Goal: Navigation & Orientation: Find specific page/section

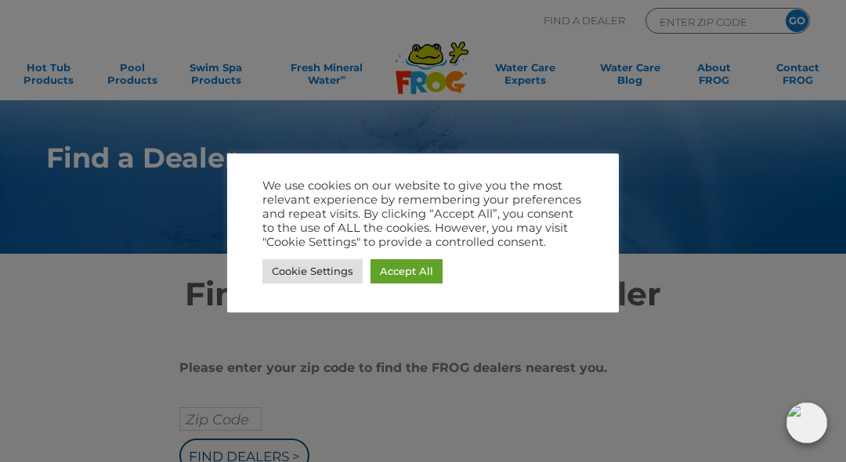
click at [363, 395] on div at bounding box center [423, 231] width 846 height 462
click at [337, 274] on link "Cookie Settings" at bounding box center [312, 271] width 100 height 24
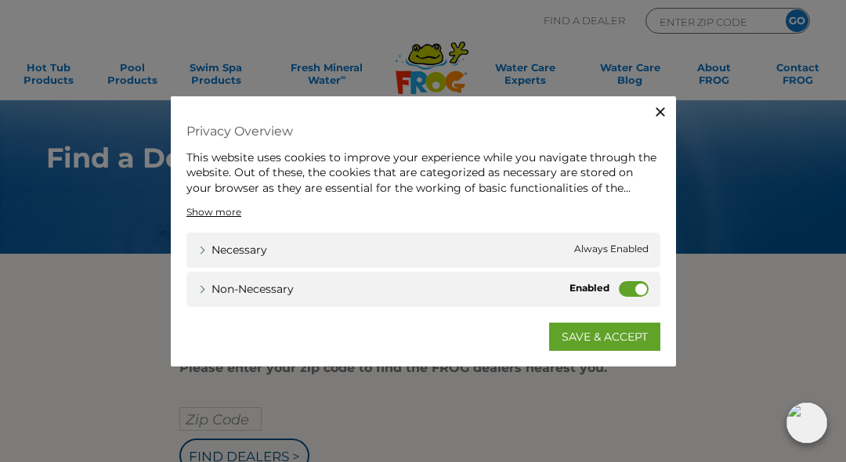
click at [641, 292] on label "Non-necessary" at bounding box center [634, 289] width 30 height 16
click at [0, 0] on input "Non-necessary" at bounding box center [0, 0] width 0 height 0
click at [586, 339] on link "SAVE & ACCEPT" at bounding box center [604, 337] width 111 height 28
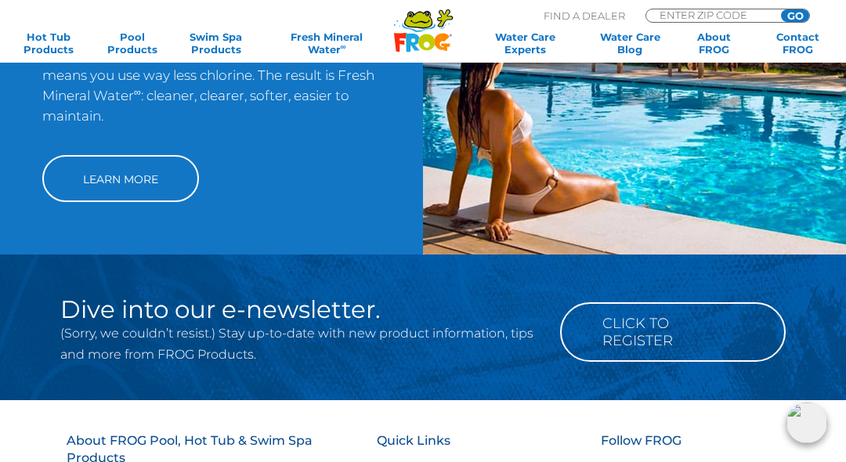
scroll to position [1178, 0]
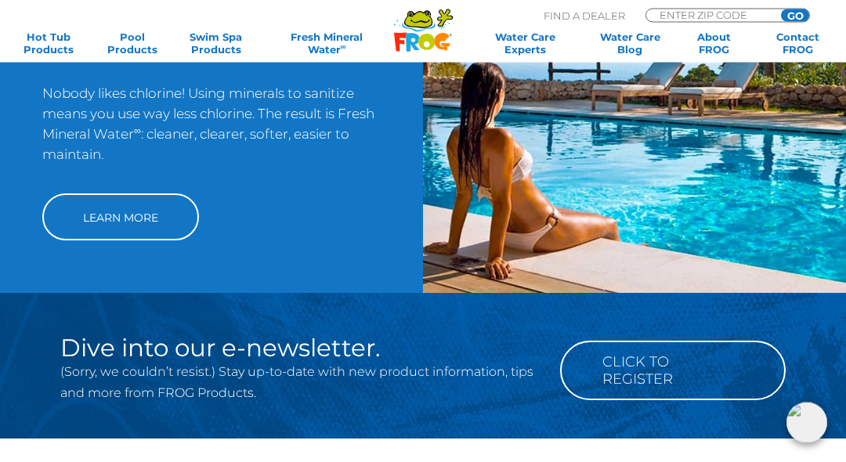
click at [165, 241] on link "Learn More" at bounding box center [120, 217] width 157 height 47
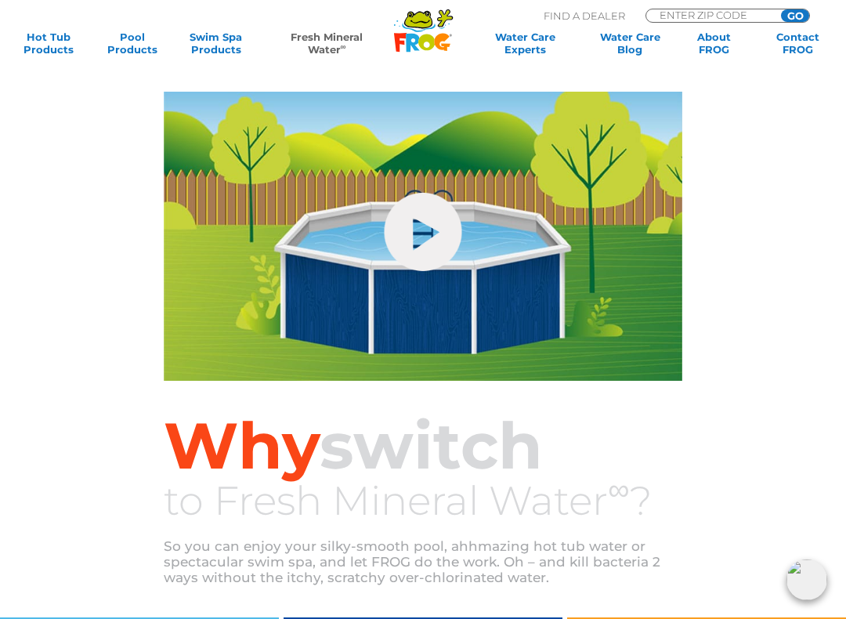
scroll to position [149, 0]
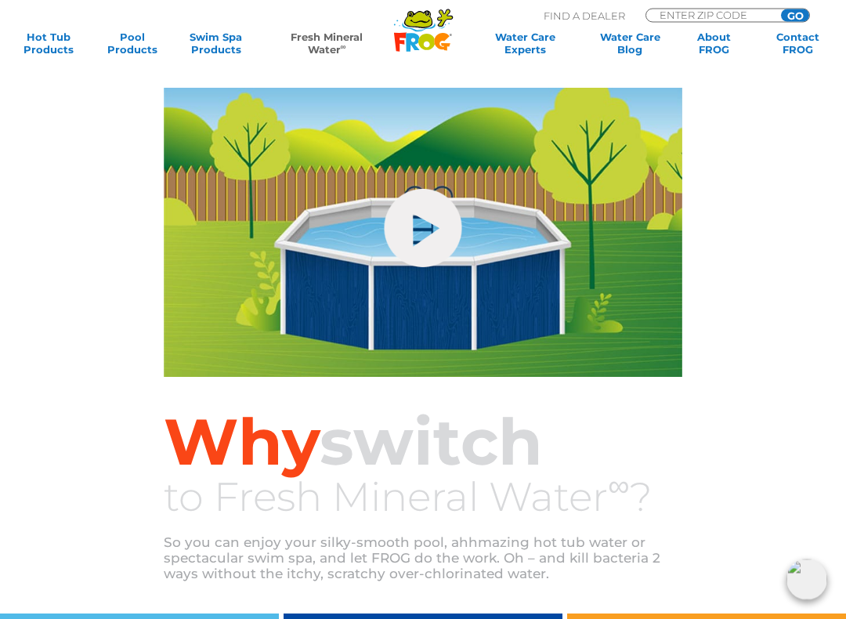
click at [434, 235] on link "hide-me" at bounding box center [423, 228] width 78 height 78
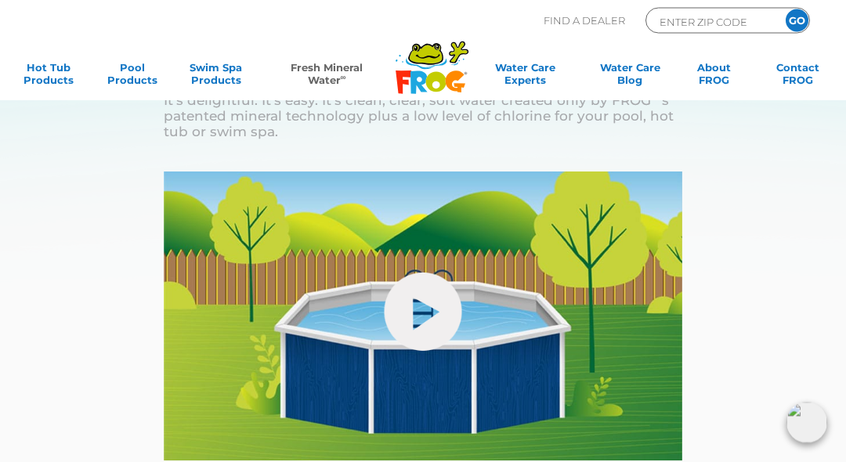
scroll to position [66, 0]
click at [230, 78] on link "Swim Spa Products" at bounding box center [215, 76] width 65 height 31
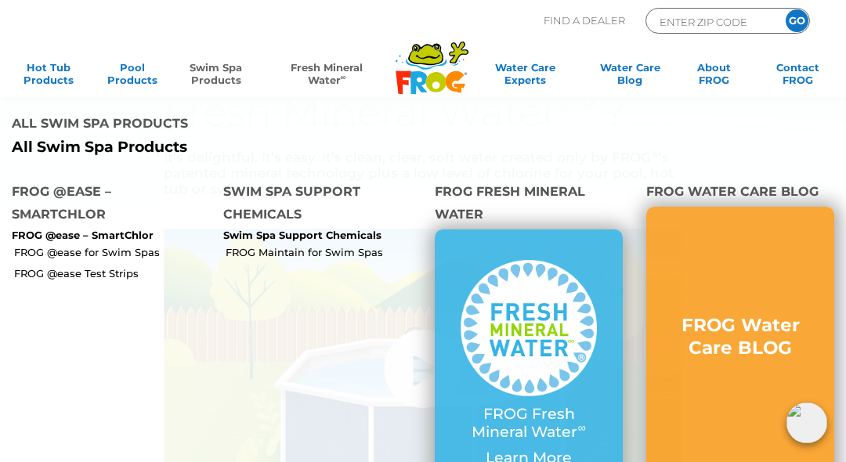
scroll to position [7, 0]
click at [518, 73] on link "Water Care Experts" at bounding box center [524, 76] width 107 height 31
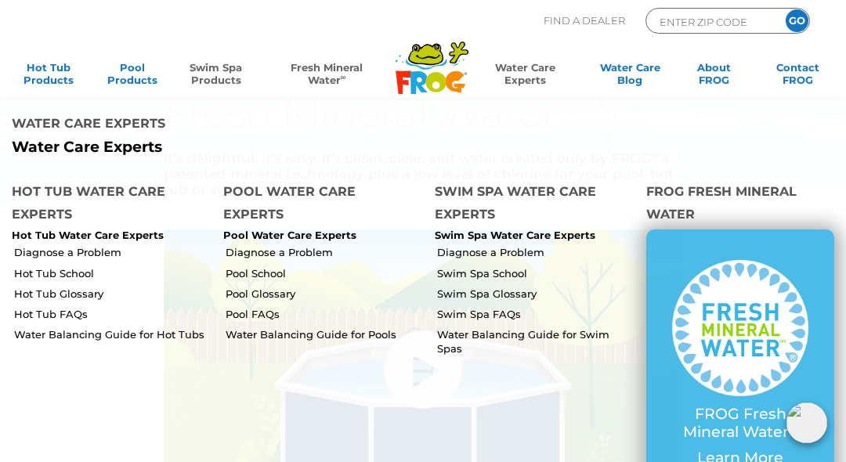
click at [224, 85] on link "Swim Spa Products" at bounding box center [215, 76] width 65 height 31
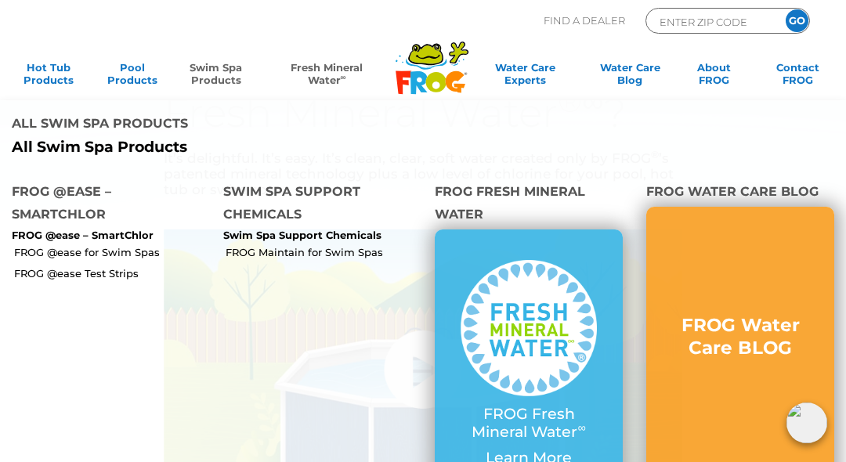
click at [520, 365] on img at bounding box center [528, 328] width 136 height 136
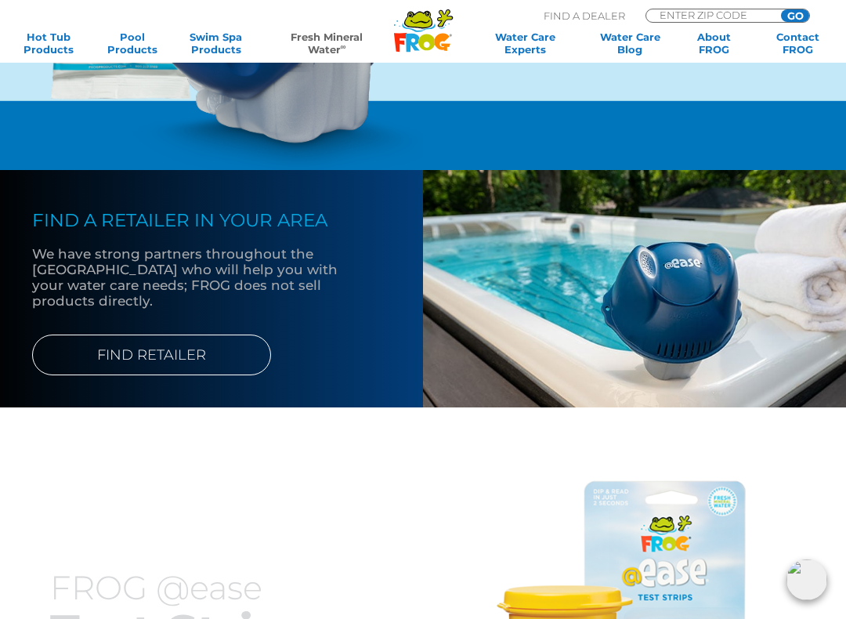
scroll to position [1604, 0]
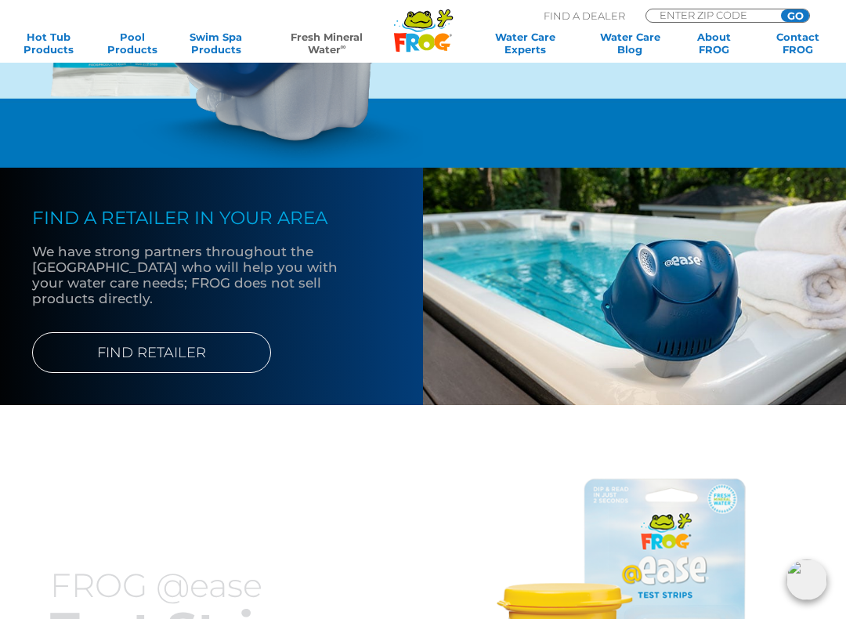
click at [208, 373] on link "FIND RETAILER" at bounding box center [151, 352] width 239 height 41
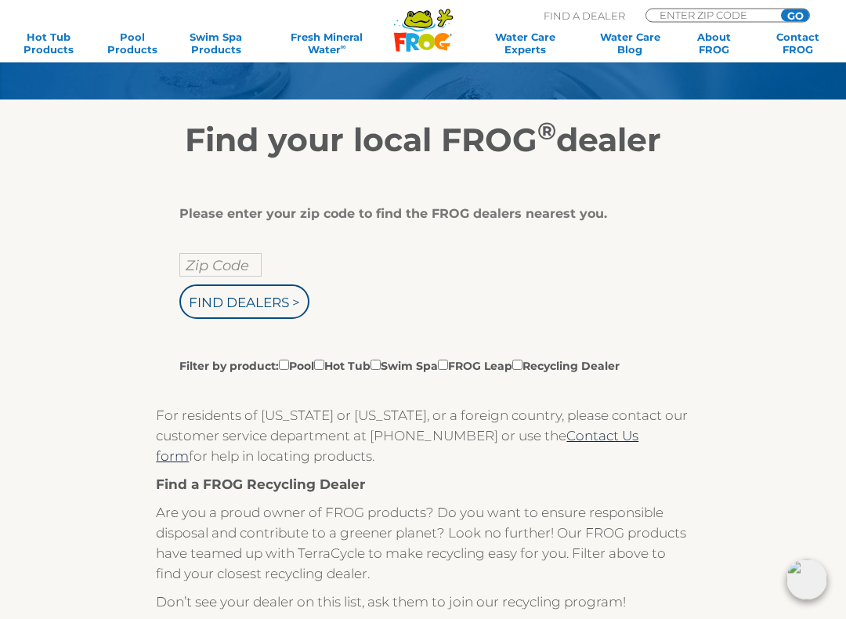
scroll to position [155, 0]
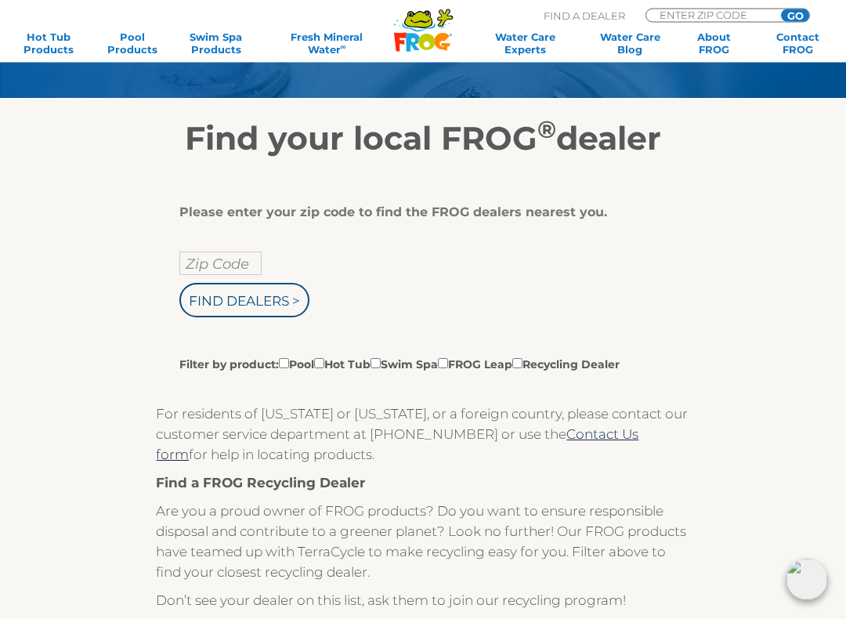
click at [215, 266] on input "Zip Code" at bounding box center [220, 263] width 82 height 23
type input "Zip Code"
click at [261, 299] on input "Find Dealers >" at bounding box center [244, 300] width 130 height 34
type input "Zip Code"
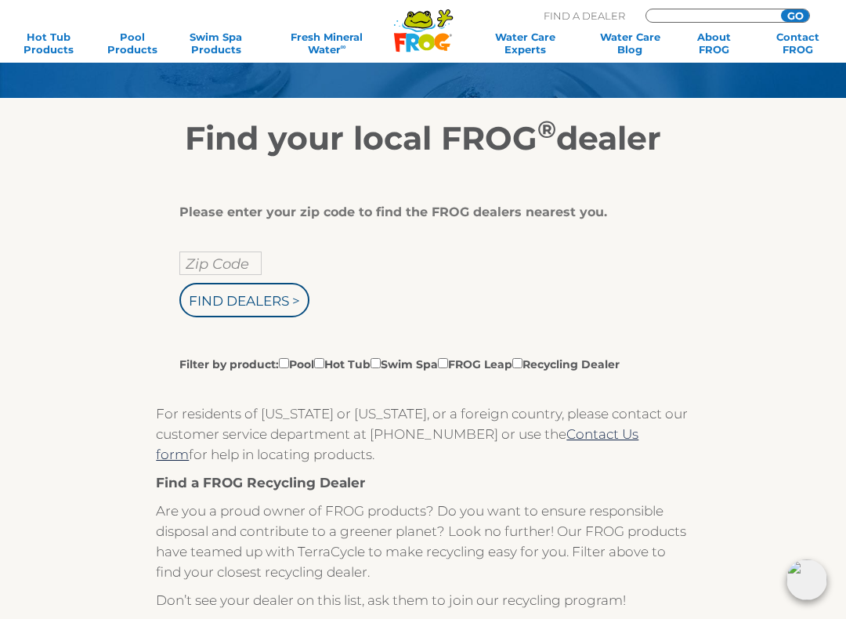
scroll to position [155, 0]
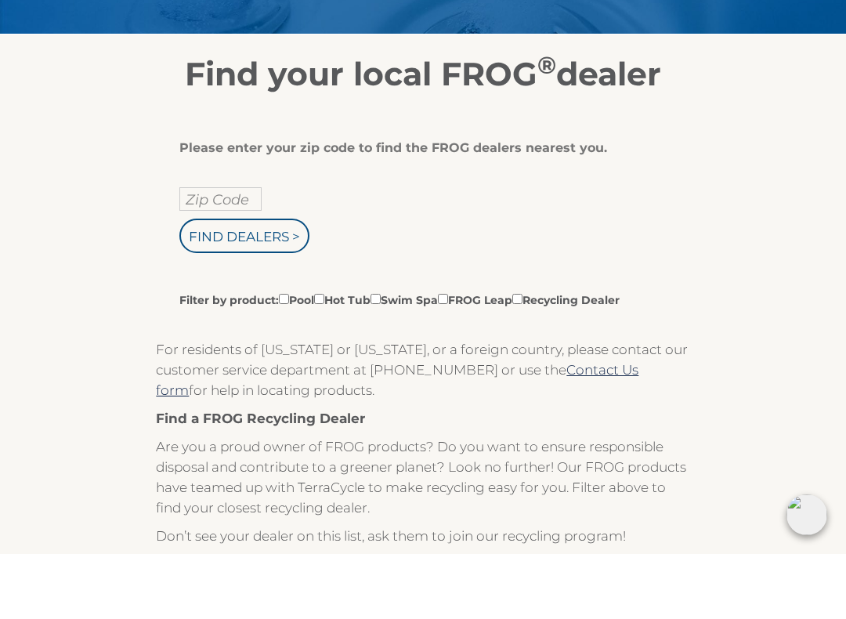
type input "91362"
click at [280, 283] on input "Find Dealers >" at bounding box center [244, 300] width 130 height 34
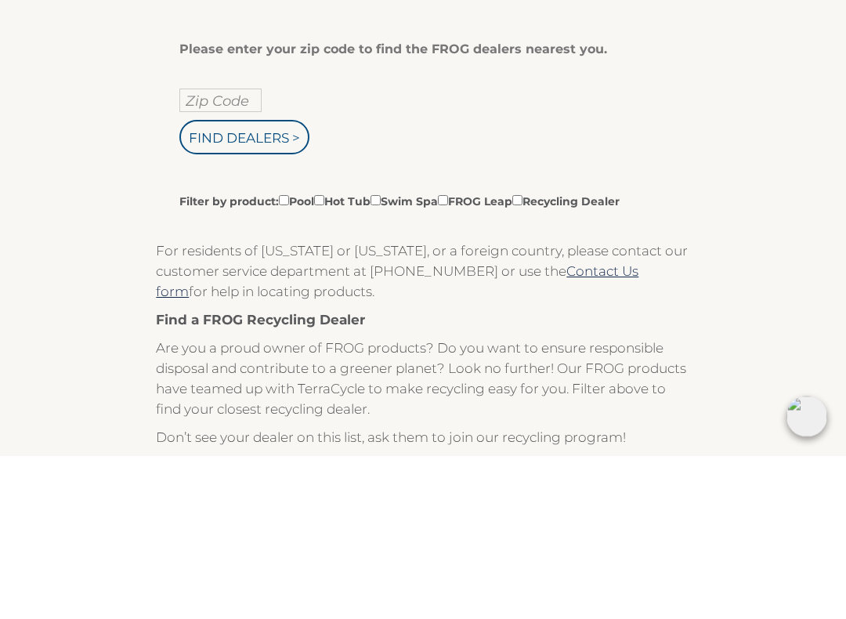
click at [207, 252] on input "Zip Code" at bounding box center [220, 263] width 82 height 23
type input "91362"
click at [271, 283] on input "Find Dealers >" at bounding box center [244, 300] width 130 height 34
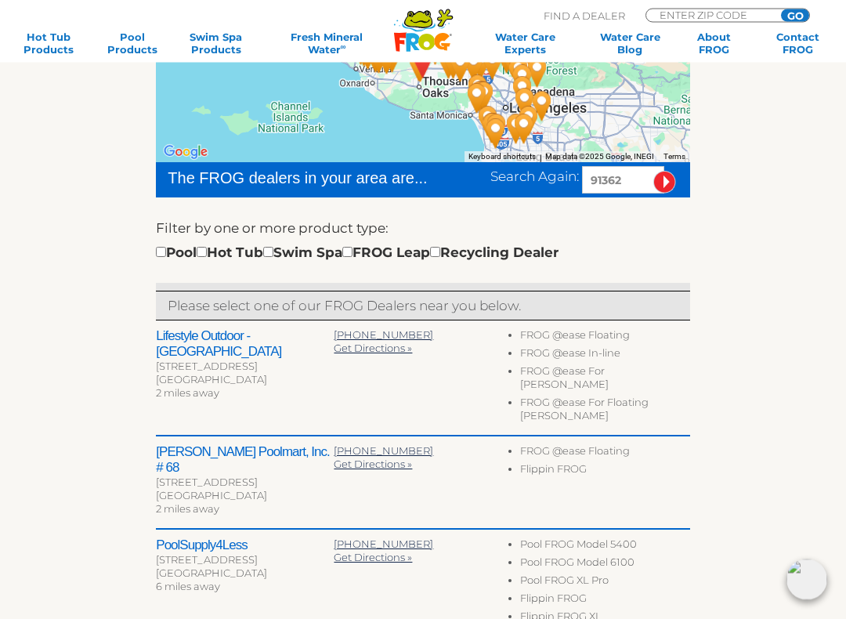
scroll to position [328, 0]
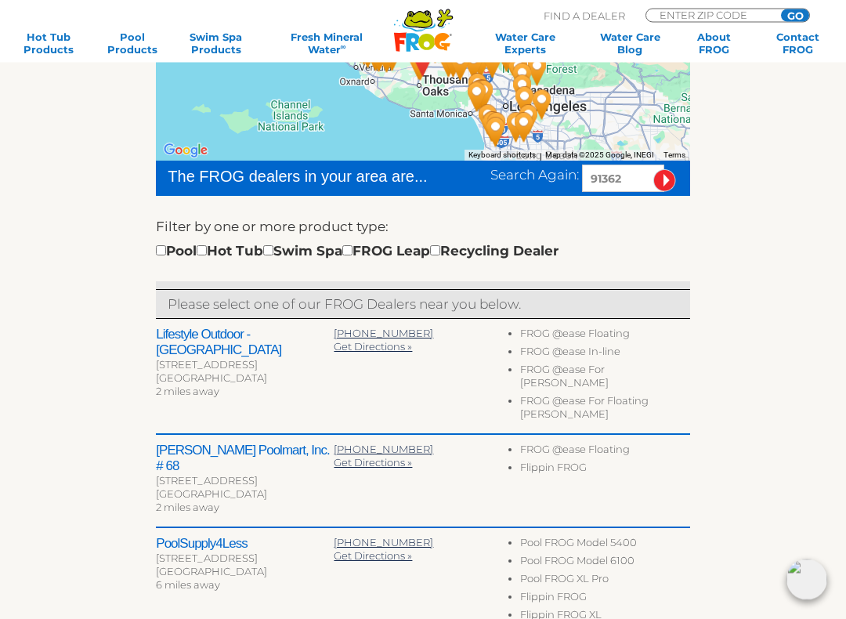
click at [310, 257] on div "Pool Hot Tub Swim Spa FROG Leap Recycling Dealer" at bounding box center [357, 251] width 402 height 20
click at [273, 254] on input "checkbox" at bounding box center [268, 250] width 10 height 10
checkbox input "true"
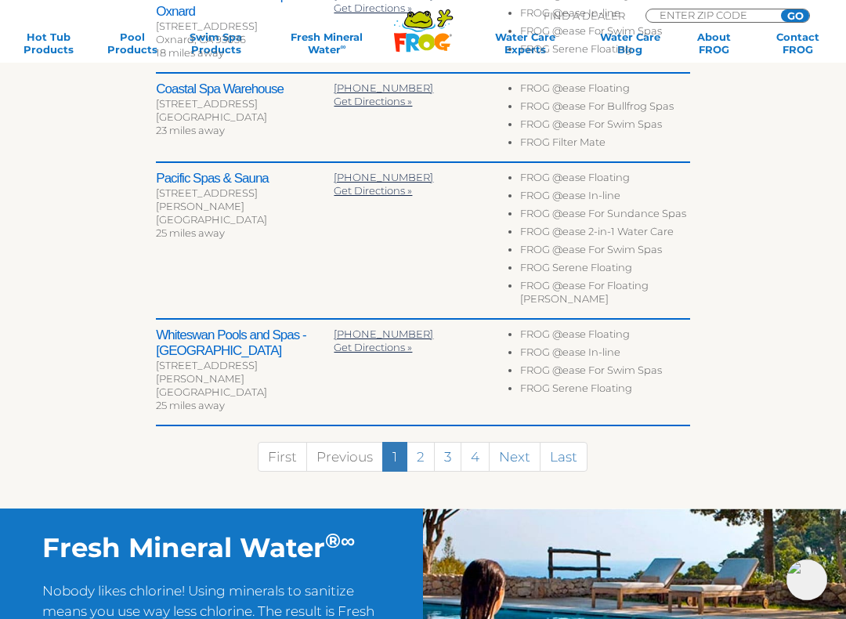
scroll to position [845, 0]
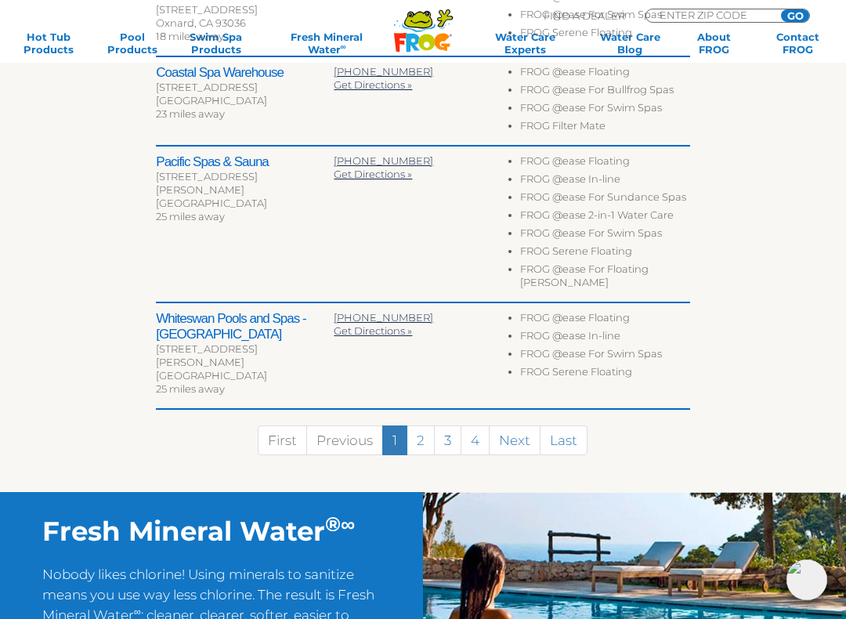
click at [424, 425] on link "2" at bounding box center [420, 440] width 28 height 30
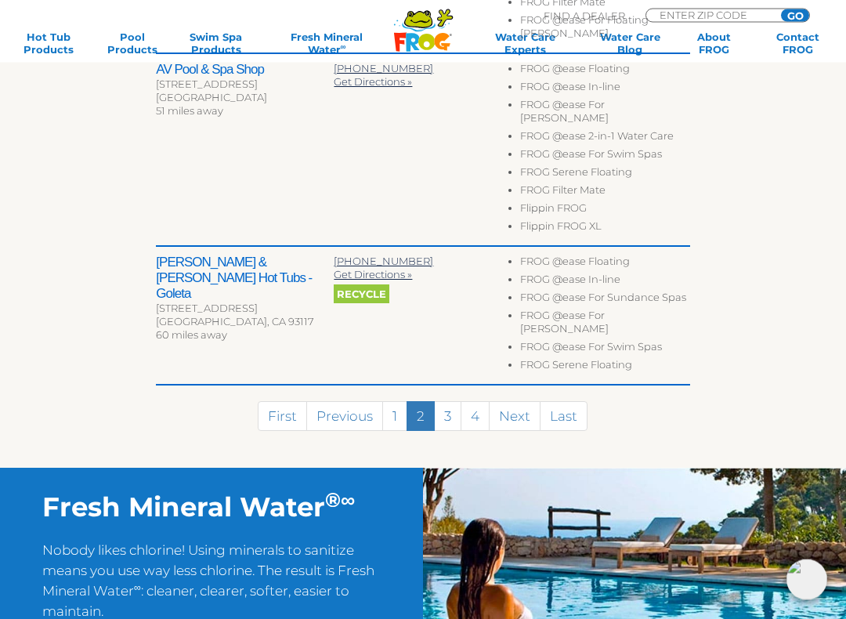
scroll to position [1041, 0]
click at [453, 401] on link "3" at bounding box center [447, 416] width 27 height 30
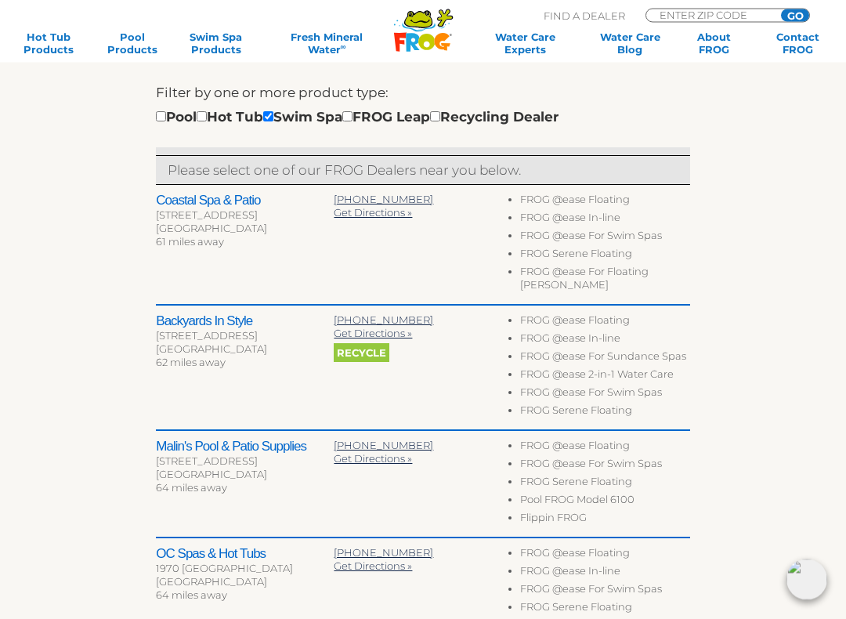
scroll to position [476, 0]
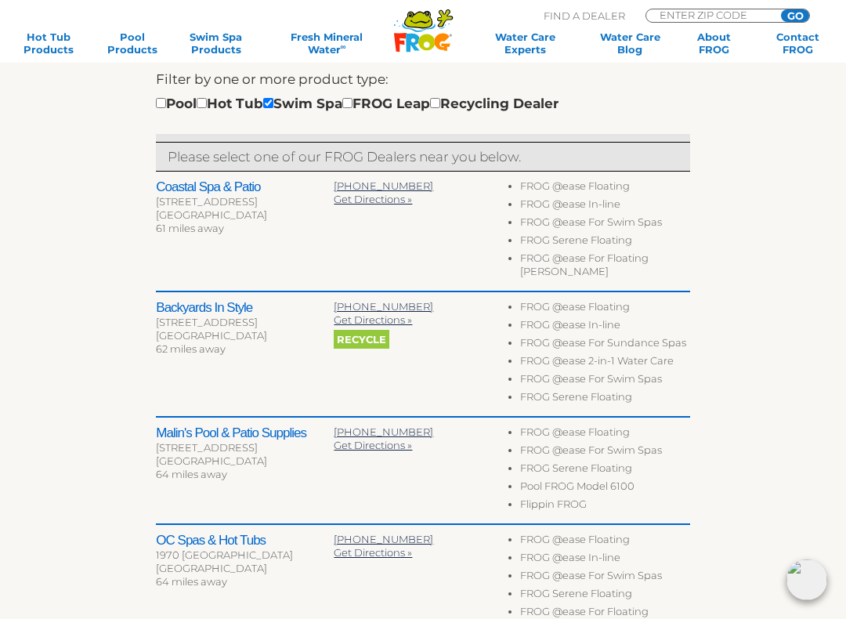
click at [229, 102] on div "Pool Hot Tub Swim Spa FROG Leap Recycling Dealer" at bounding box center [357, 103] width 402 height 20
click at [207, 107] on input "checkbox" at bounding box center [202, 103] width 10 height 10
checkbox input "true"
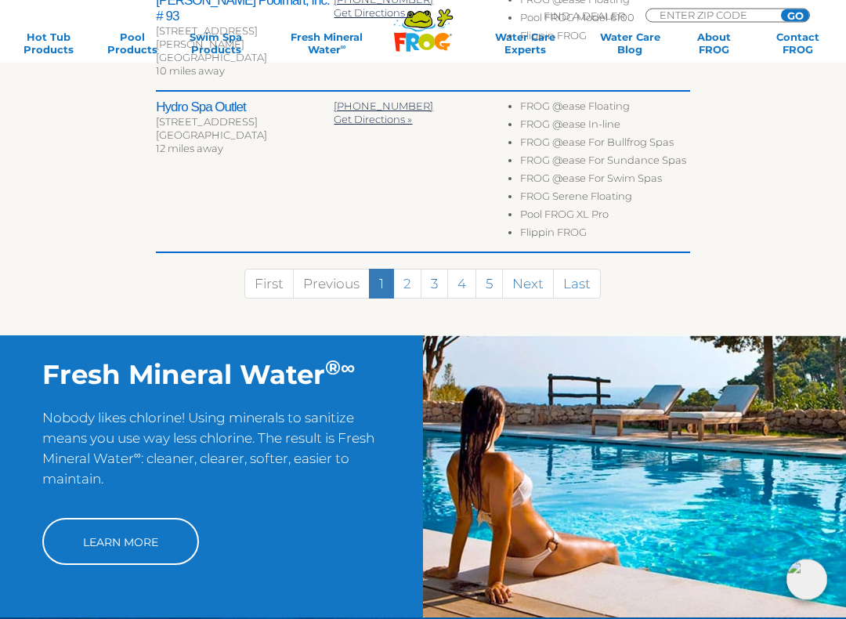
scroll to position [965, 0]
